Goal: Navigation & Orientation: Go to known website

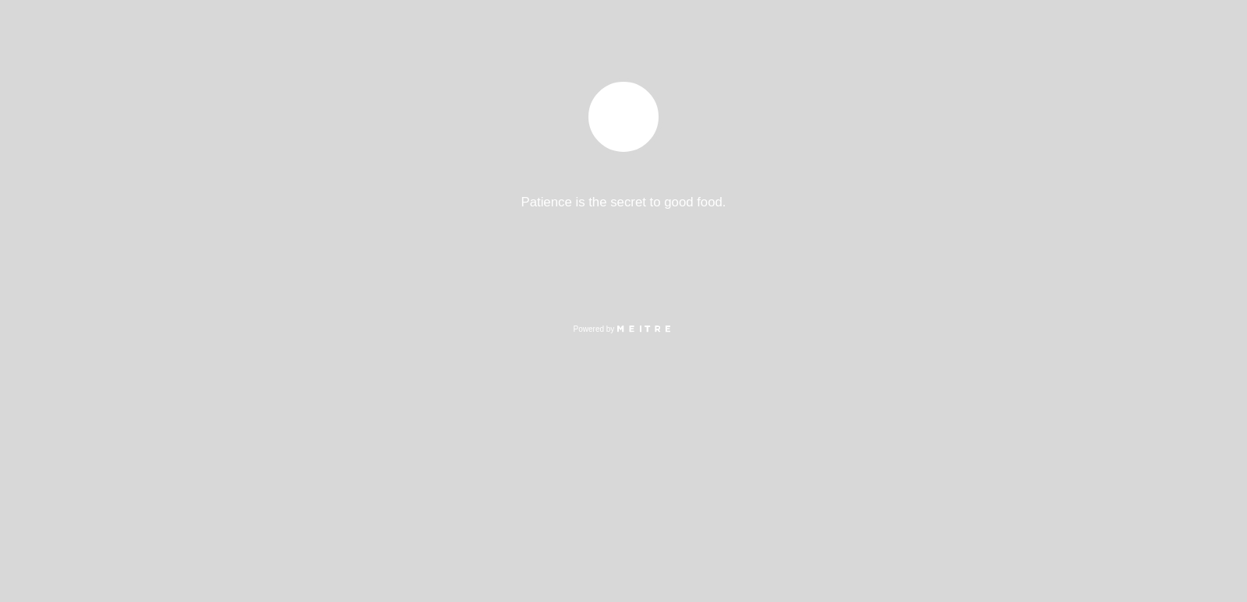
select select "es"
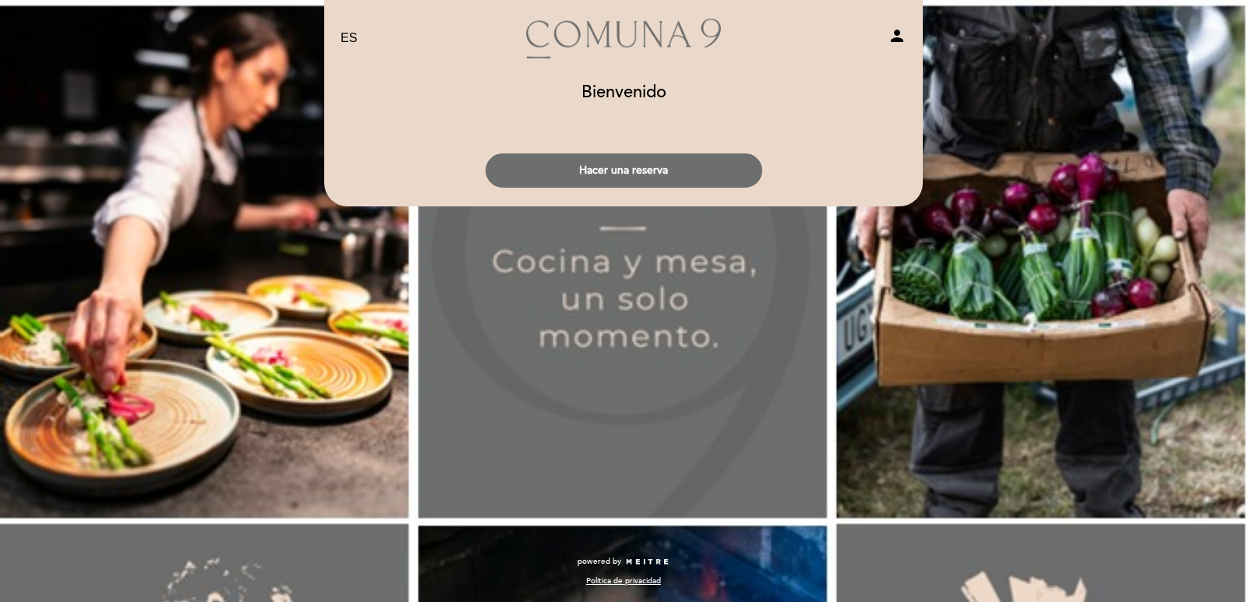
click at [764, 268] on div "EN ES PT Comuna 9 person [GEOGRAPHIC_DATA] [GEOGRAPHIC_DATA], Cambiar usuario H…" at bounding box center [623, 146] width 622 height 292
click at [623, 356] on div "EN ES PT Comuna 9 person [GEOGRAPHIC_DATA] [GEOGRAPHIC_DATA], Cambiar usuario H…" at bounding box center [623, 301] width 1247 height 602
click at [859, 69] on div "EN ES PT Comuna 9 person" at bounding box center [623, 43] width 566 height 65
click at [618, 150] on div "Hacer una reserva" at bounding box center [623, 167] width 600 height 58
click at [938, 153] on div "EN ES PT Comuna 9 person [GEOGRAPHIC_DATA] [GEOGRAPHIC_DATA], Cambiar usuario H…" at bounding box center [623, 301] width 1247 height 602
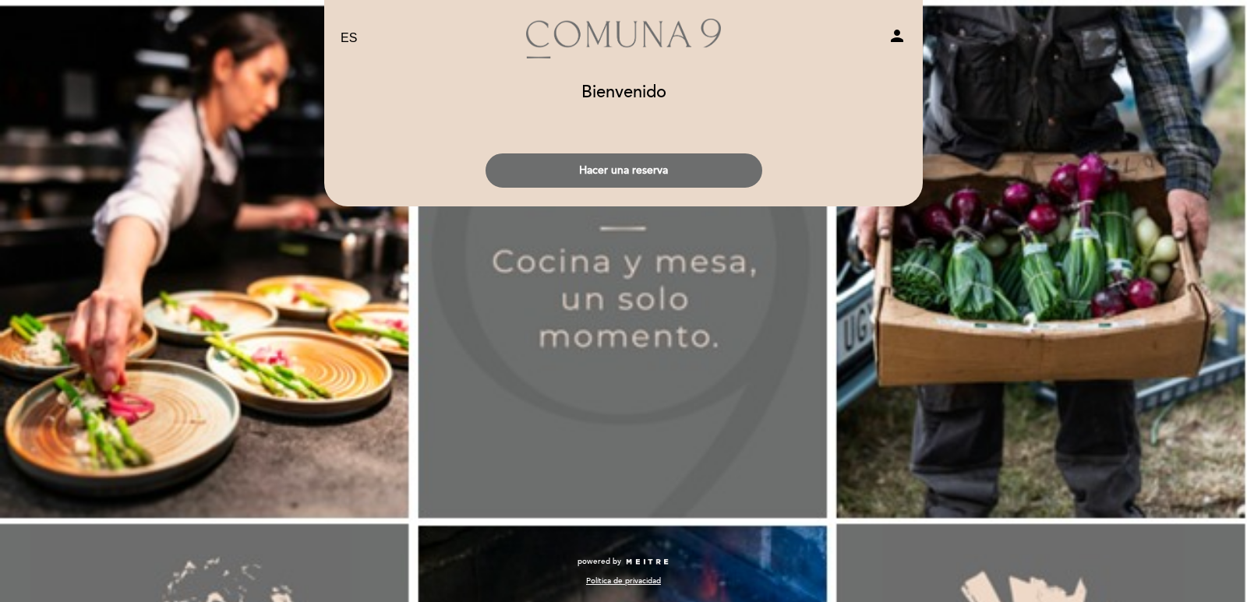
click at [347, 387] on div "EN ES PT Comuna 9 person [GEOGRAPHIC_DATA] [GEOGRAPHIC_DATA], Cambiar usuario H…" at bounding box center [623, 301] width 1247 height 602
click at [1035, 323] on div "EN ES PT Comuna 9 person [GEOGRAPHIC_DATA] [GEOGRAPHIC_DATA], Cambiar usuario H…" at bounding box center [623, 301] width 1247 height 602
drag, startPoint x: 607, startPoint y: 175, endPoint x: 726, endPoint y: 357, distance: 217.2
click at [726, 357] on div "EN ES PT Comuna 9 person [GEOGRAPHIC_DATA] [GEOGRAPHIC_DATA], Cambiar usuario H…" at bounding box center [623, 301] width 1247 height 602
drag, startPoint x: 608, startPoint y: 72, endPoint x: 610, endPoint y: 86, distance: 14.2
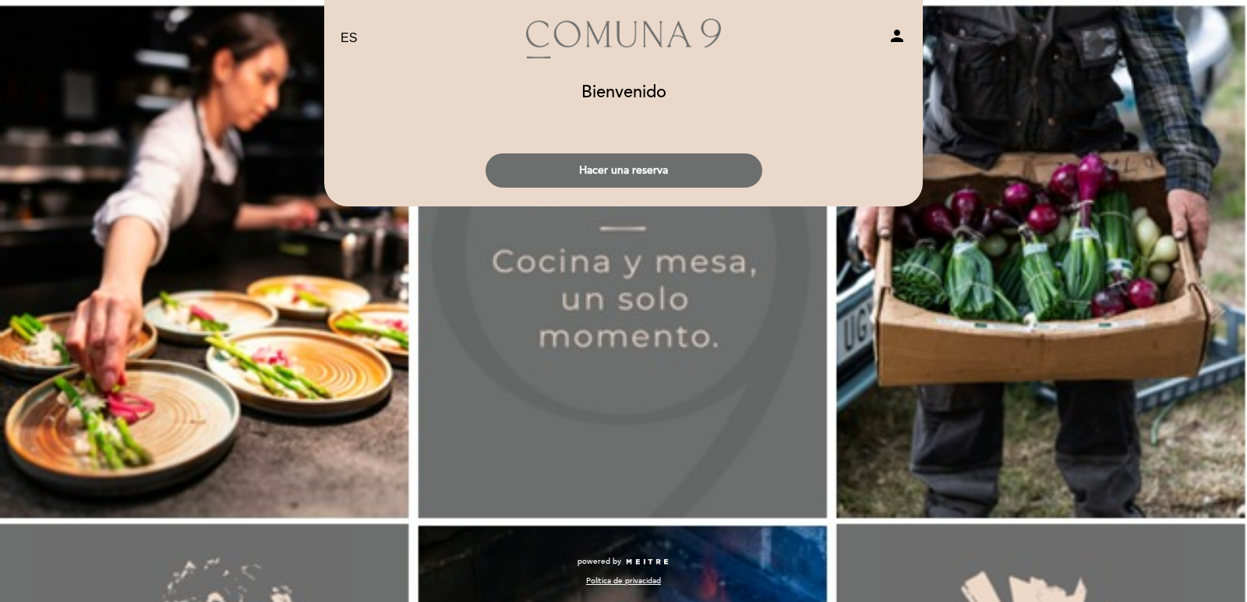
click at [608, 79] on header "EN ES PT Comuna 9 person [GEOGRAPHIC_DATA] [GEOGRAPHIC_DATA], Cambiar usuario H…" at bounding box center [623, 103] width 598 height 206
click at [619, 97] on h1 "Bienvenido" at bounding box center [623, 92] width 85 height 19
drag, startPoint x: 674, startPoint y: 93, endPoint x: 905, endPoint y: 211, distance: 259.6
click at [684, 101] on div "Bienvenido [GEOGRAPHIC_DATA], Cambiar usuario" at bounding box center [623, 96] width 577 height 41
